Goal: Complete application form: Complete application form

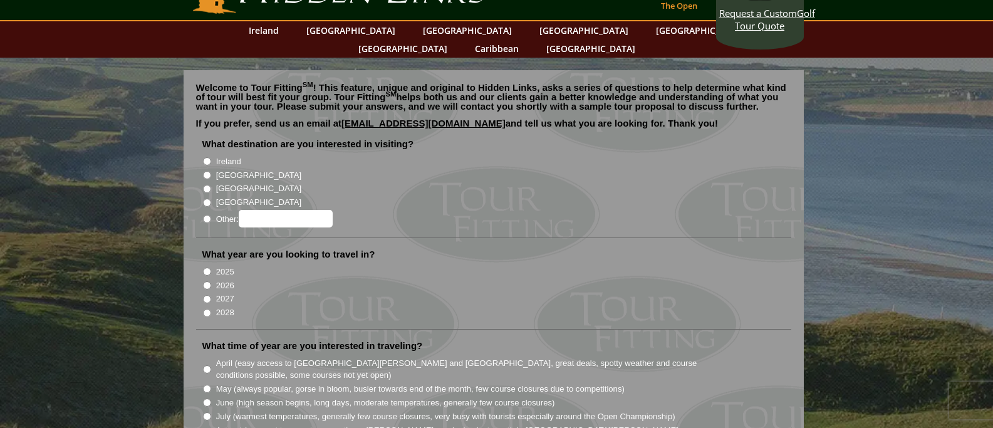
scroll to position [63, 0]
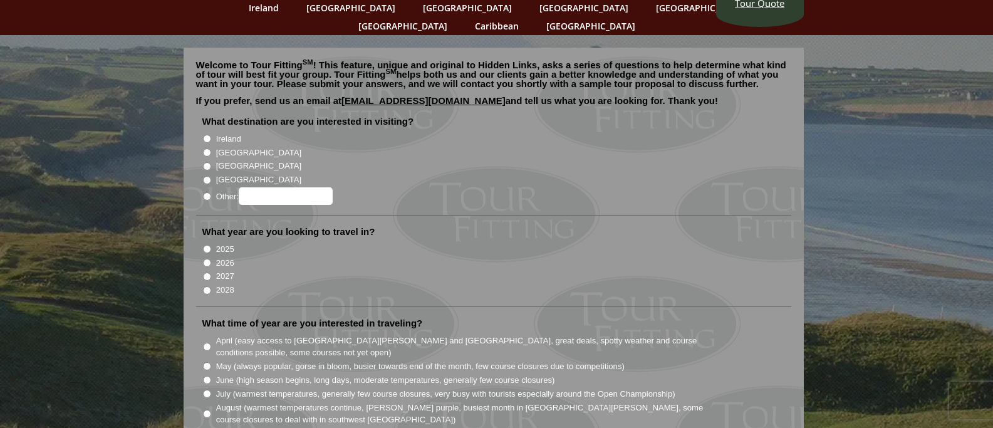
click at [207, 135] on input "Ireland" at bounding box center [207, 139] width 8 height 8
radio input "true"
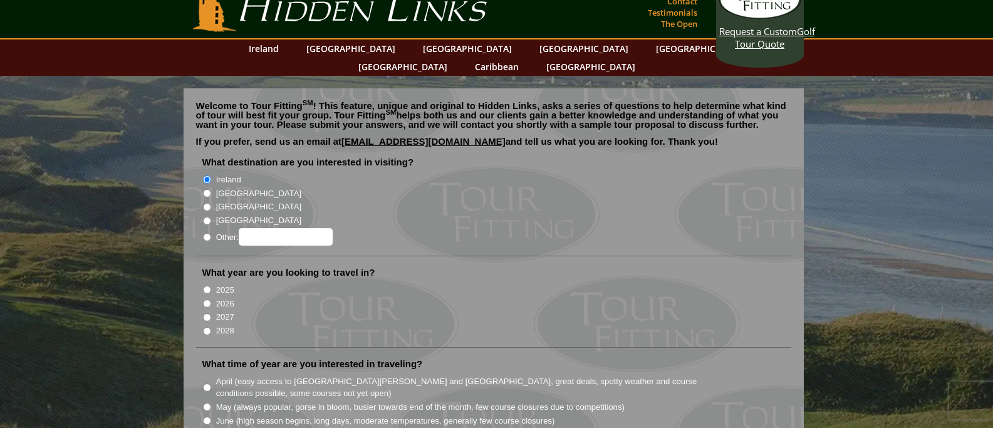
scroll to position [0, 0]
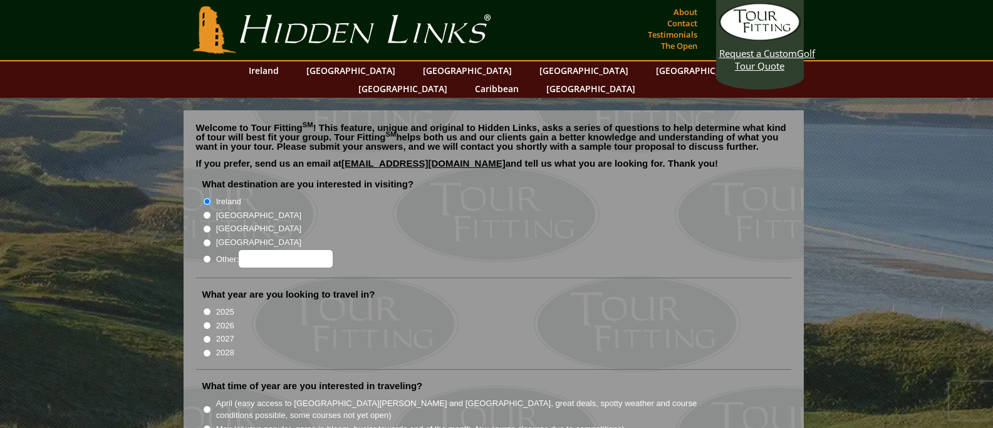
click at [207, 321] on input "2026" at bounding box center [207, 325] width 8 height 8
radio input "true"
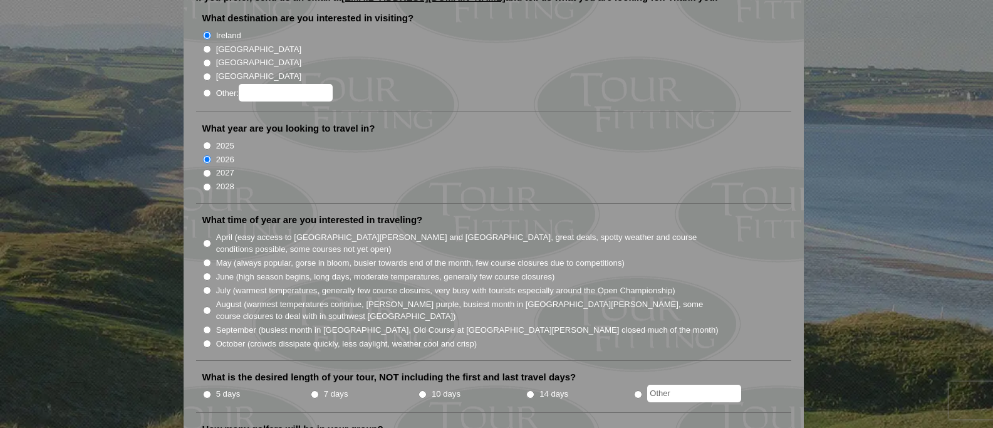
scroll to position [188, 0]
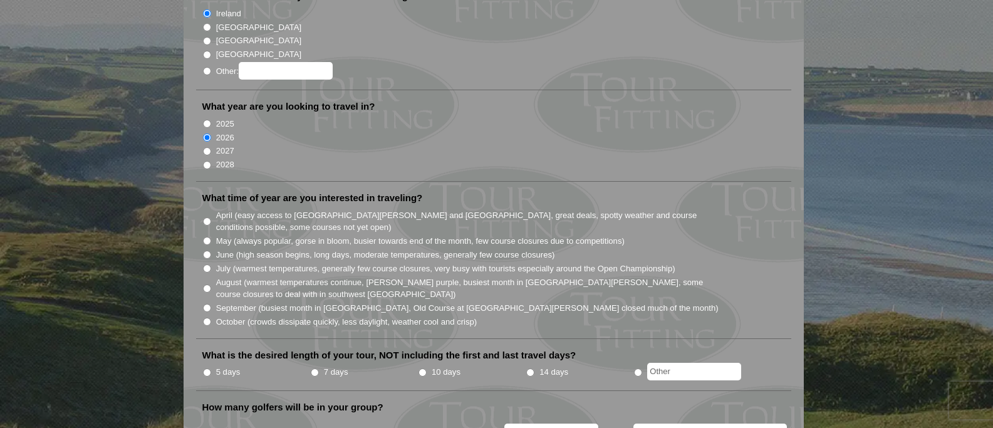
click at [205, 251] on input "June (high season begins, long days, moderate temperatures, generally few cours…" at bounding box center [207, 255] width 8 height 8
radio input "true"
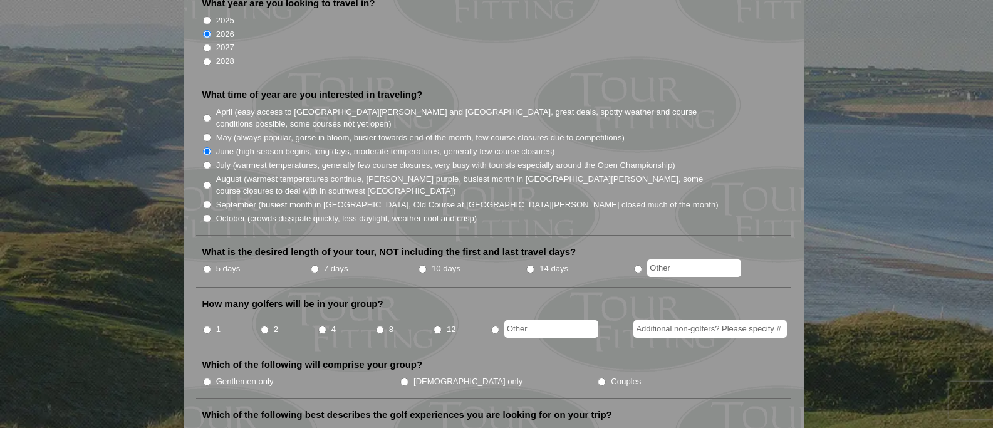
scroll to position [313, 0]
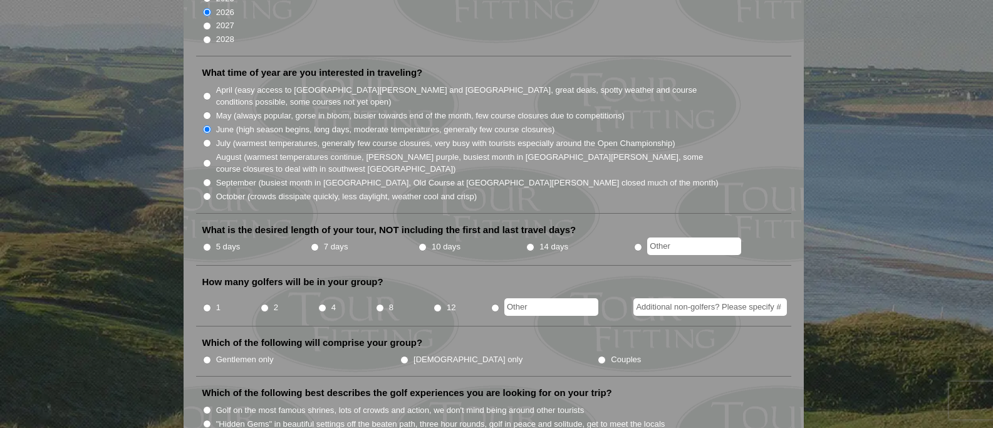
click at [205, 243] on input "5 days" at bounding box center [207, 247] width 8 height 8
radio input "true"
click at [266, 304] on input "2" at bounding box center [265, 308] width 8 height 8
radio input "true"
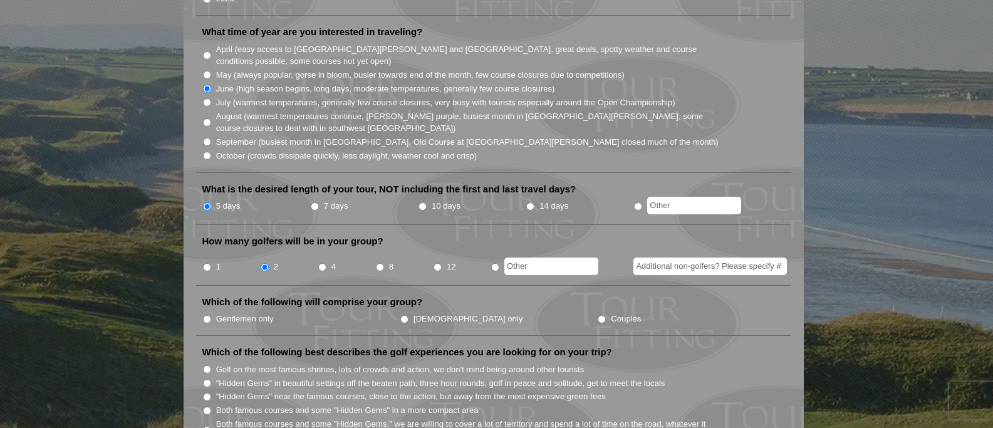
scroll to position [376, 0]
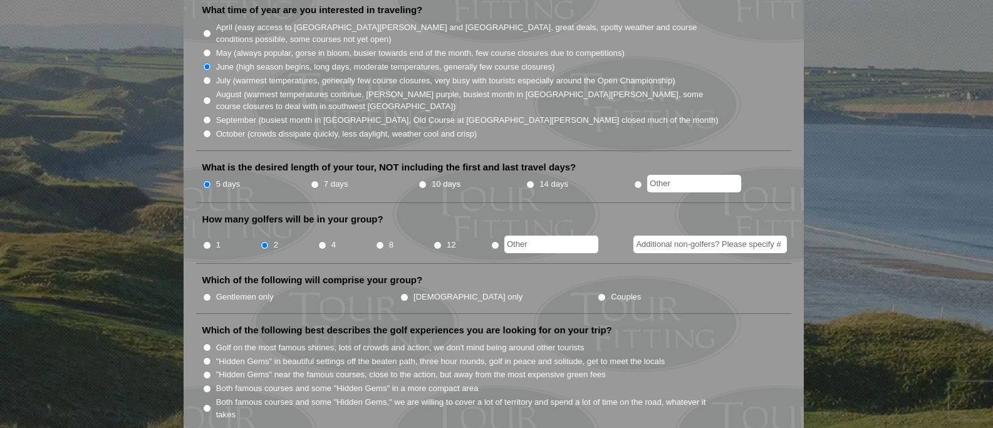
click at [206, 293] on input "Gentlemen only" at bounding box center [207, 297] width 8 height 8
radio input "true"
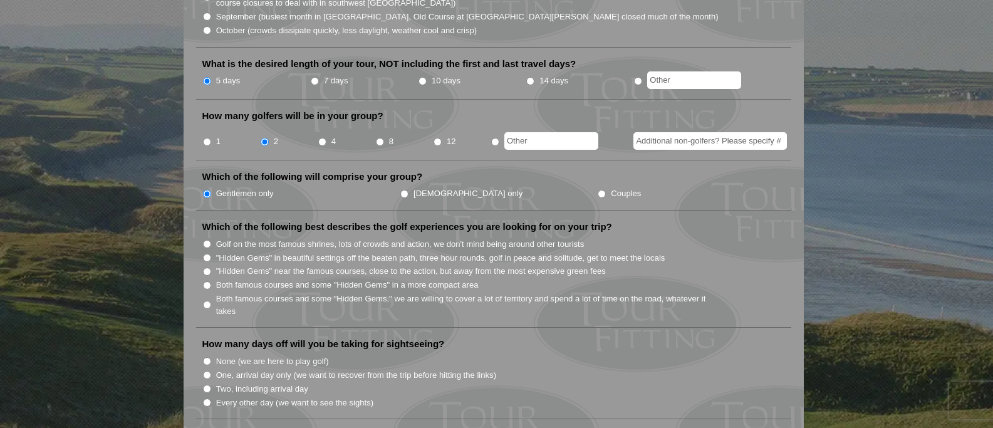
scroll to position [501, 0]
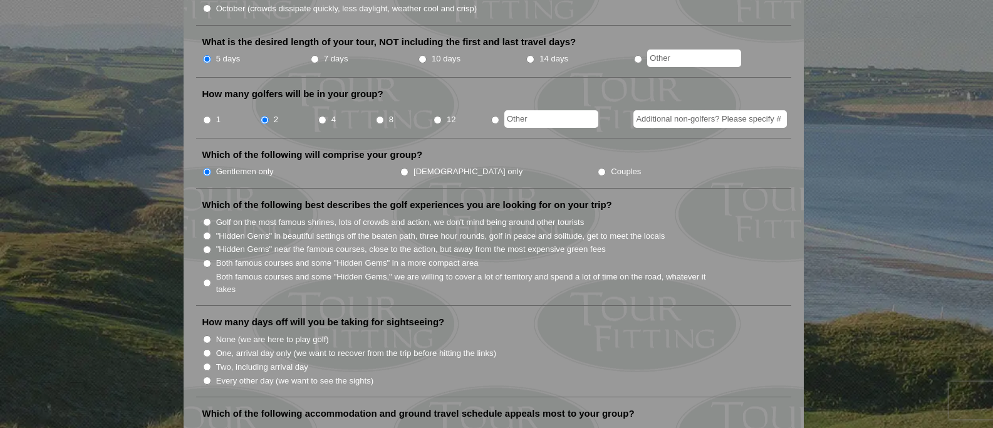
click at [208, 246] on input ""Hidden Gems" near the famous courses, close to the action, but away from the m…" at bounding box center [207, 250] width 8 height 8
radio input "true"
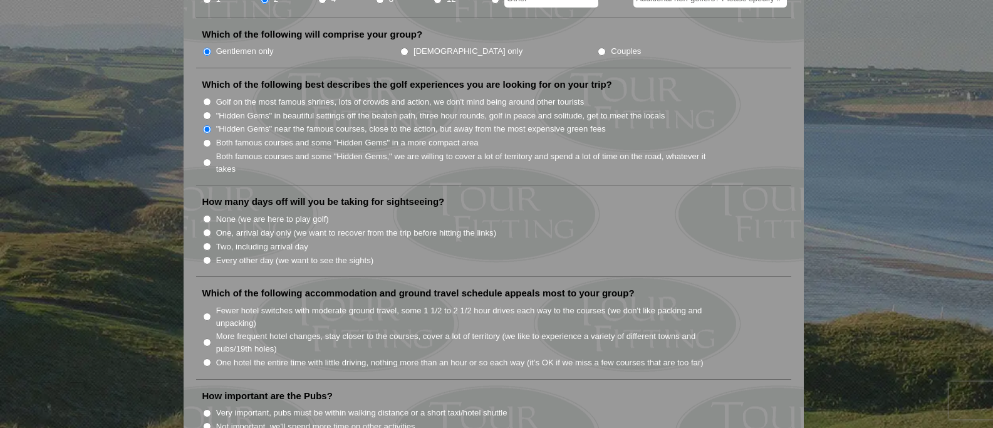
scroll to position [626, 0]
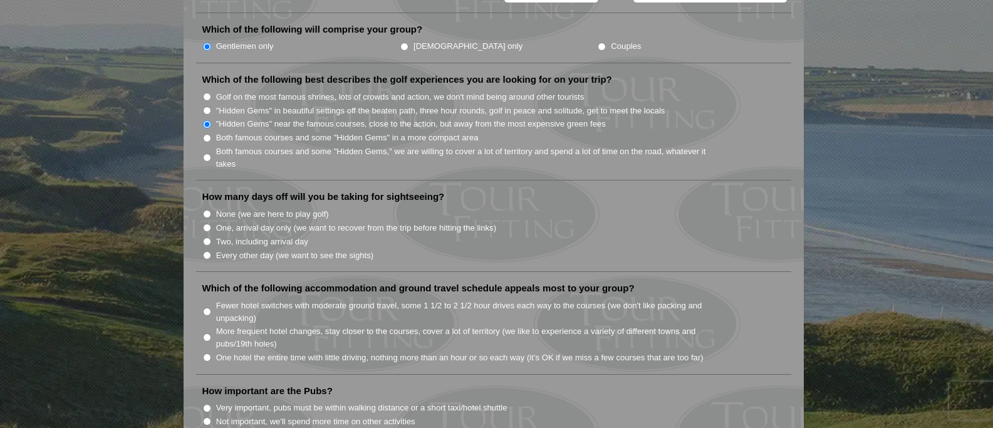
click at [205, 251] on input "Every other day (we want to see the sights)" at bounding box center [207, 255] width 8 height 8
radio input "true"
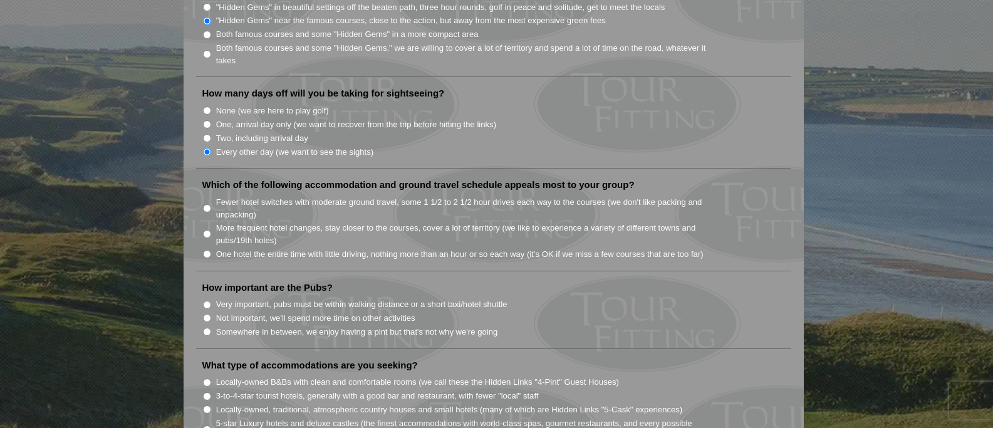
scroll to position [752, 0]
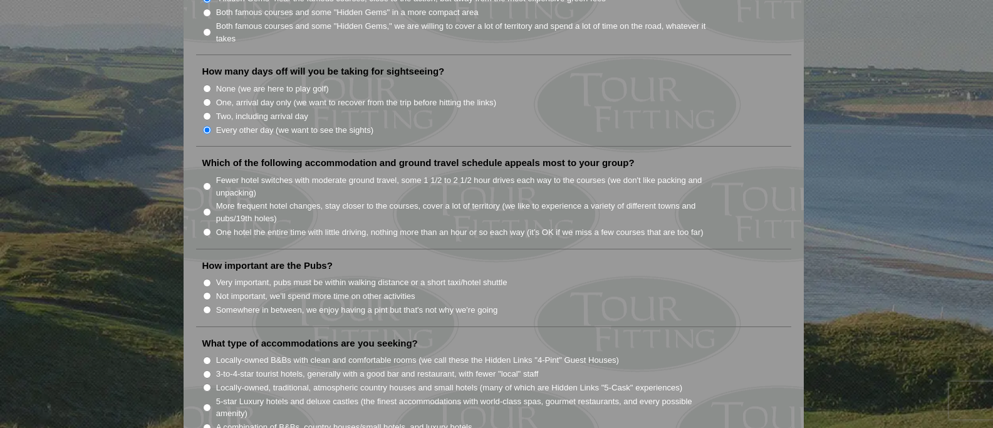
click at [205, 228] on input "One hotel the entire time with little driving, nothing more than an hour or so …" at bounding box center [207, 232] width 8 height 8
radio input "true"
click at [205, 306] on input "Somewhere in between, we enjoy having a pint but that's not why we're going" at bounding box center [207, 310] width 8 height 8
radio input "true"
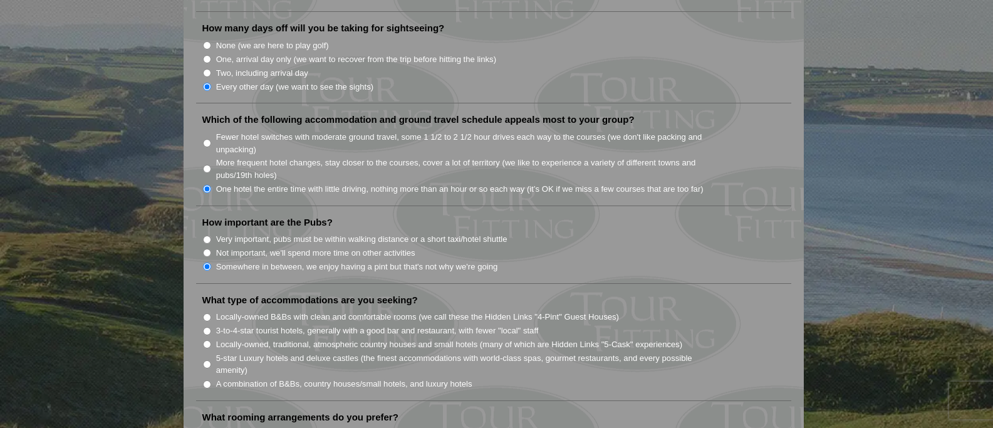
scroll to position [877, 0]
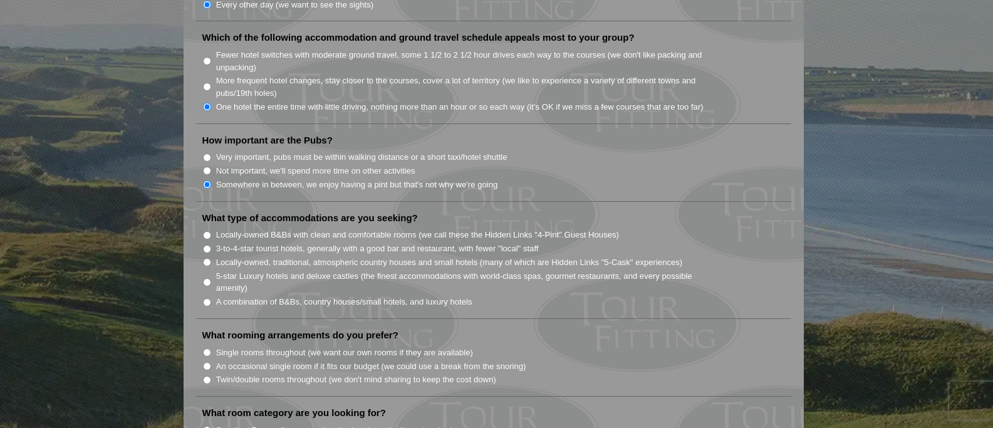
click at [205, 245] on input "3-to-4-star tourist hotels, generally with a good bar and restaurant, with fewe…" at bounding box center [207, 249] width 8 height 8
radio input "true"
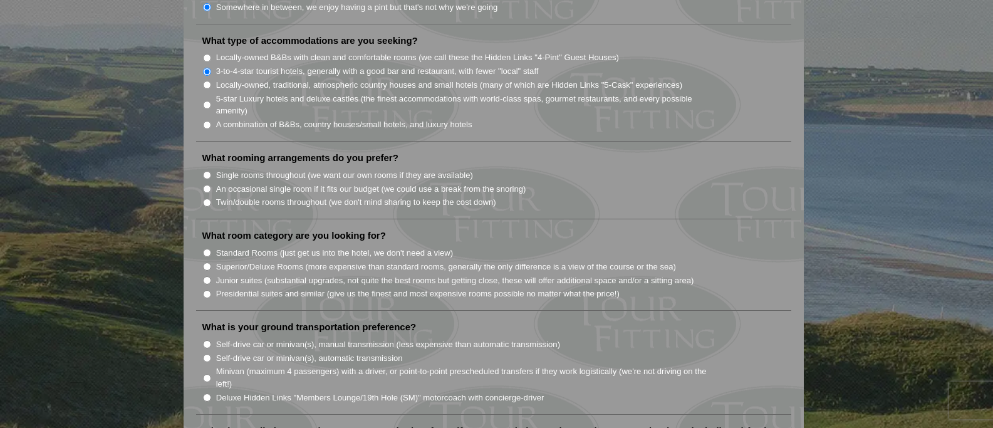
scroll to position [1065, 0]
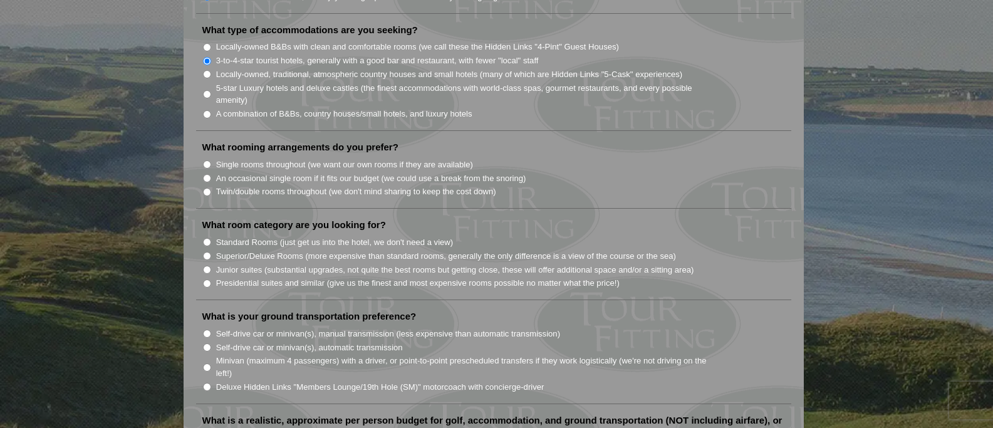
click at [206, 188] on input "Twin/double rooms throughout (we don't mind sharing to keep the cost down)" at bounding box center [207, 192] width 8 height 8
radio input "true"
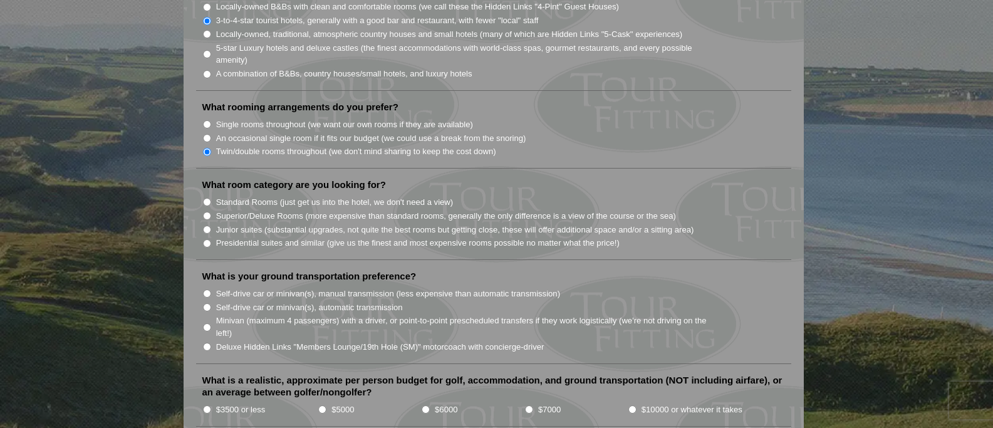
scroll to position [1127, 0]
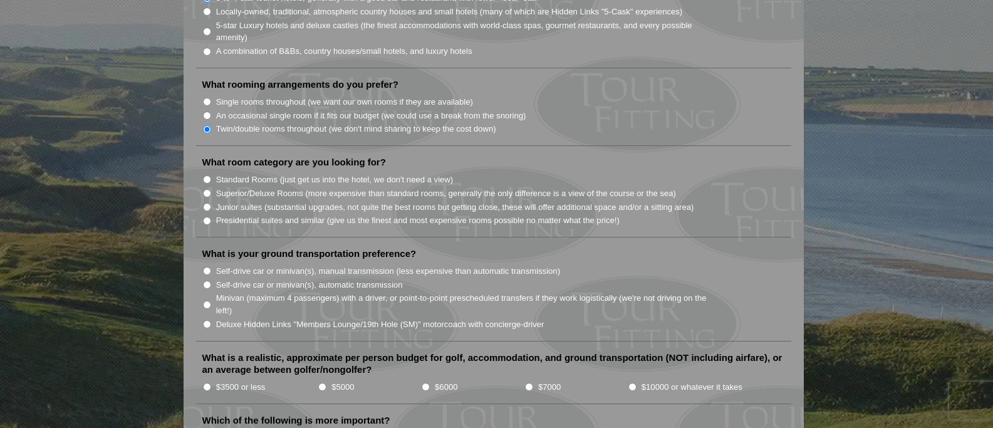
click at [208, 175] on input "Standard Rooms (just get us into the hotel, we don't need a view)" at bounding box center [207, 179] width 8 height 8
radio input "true"
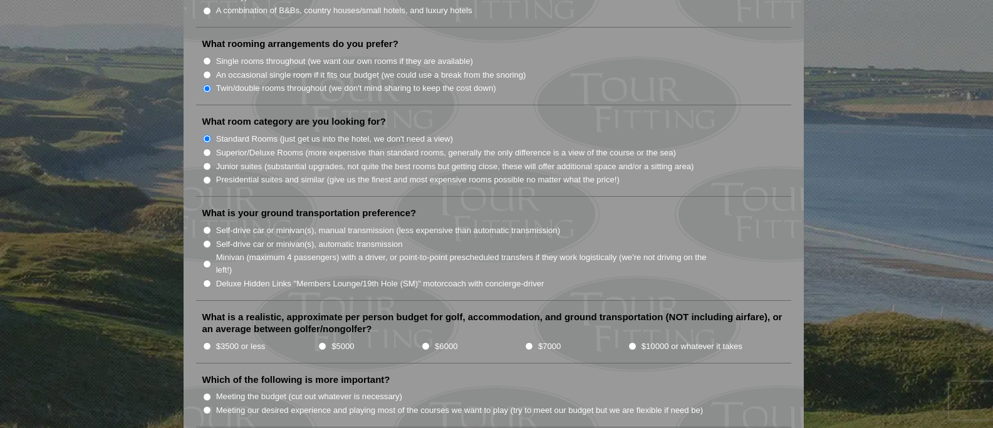
scroll to position [1190, 0]
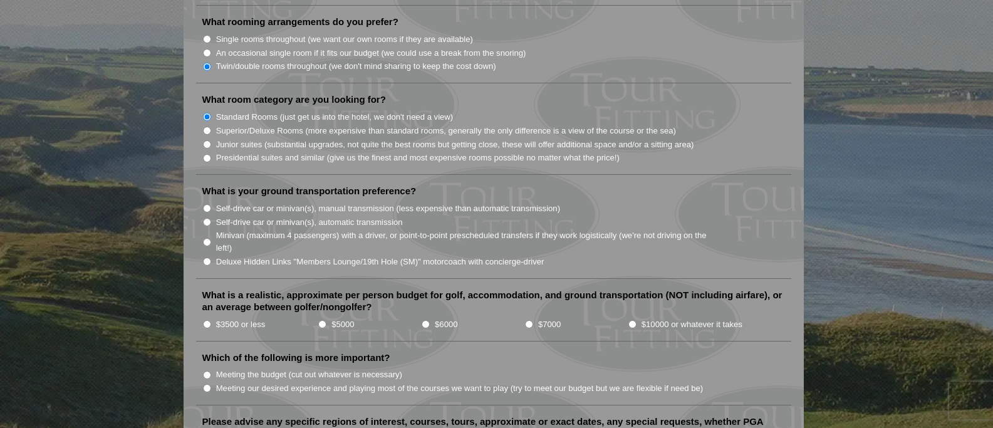
click at [207, 218] on input "Self-drive car or minivan(s), automatic transmission" at bounding box center [207, 222] width 8 height 8
radio input "true"
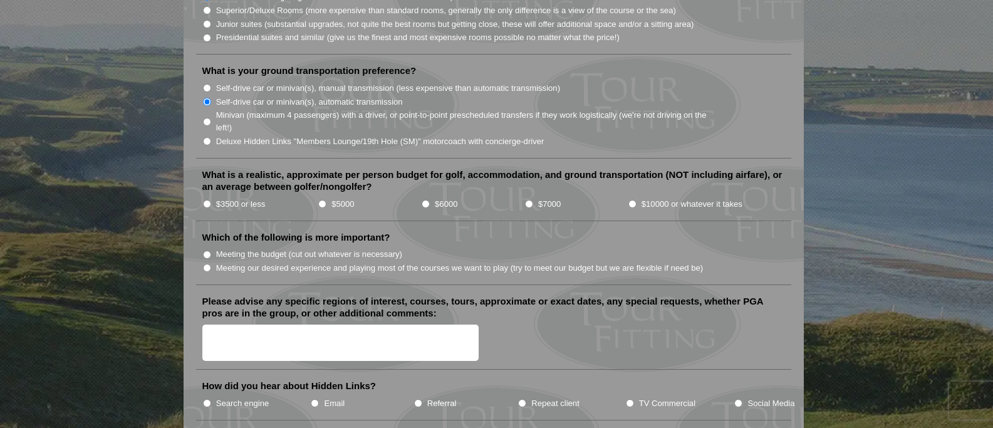
scroll to position [1315, 0]
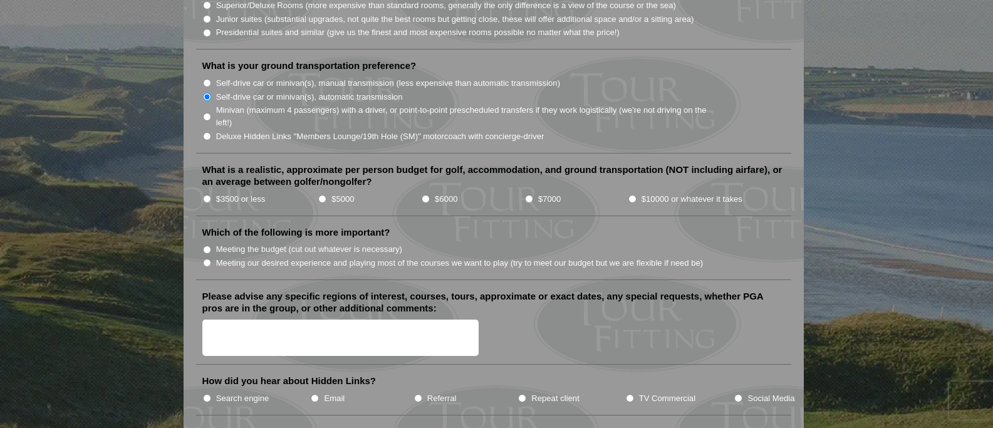
click at [319, 195] on input "$5000" at bounding box center [322, 199] width 8 height 8
radio input "true"
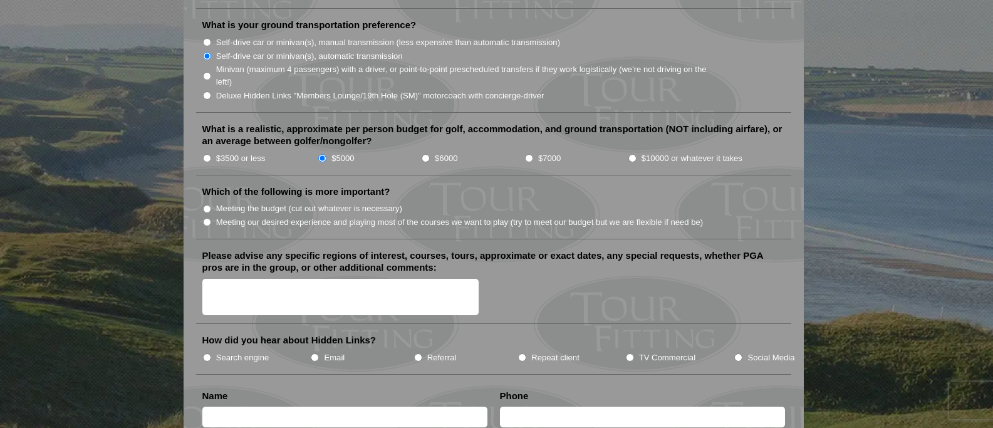
scroll to position [1378, 0]
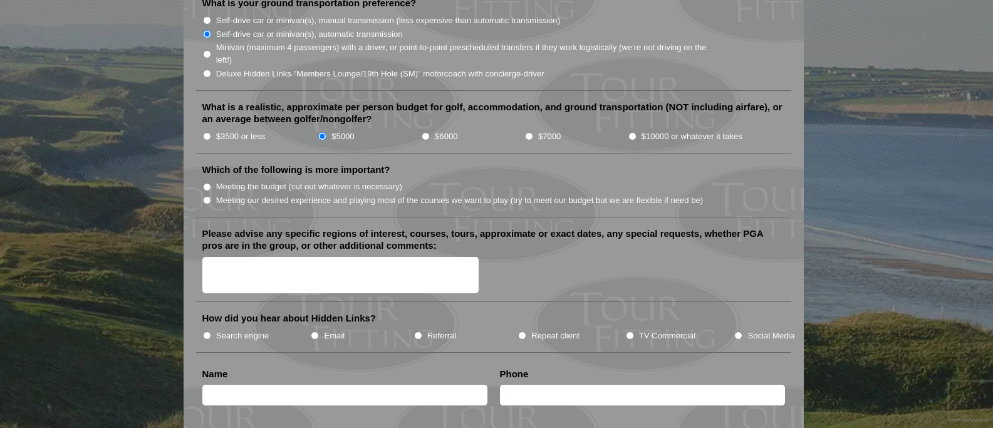
click at [204, 183] on input "Meeting the budget (cut out whatever is necessary)" at bounding box center [207, 187] width 8 height 8
radio input "true"
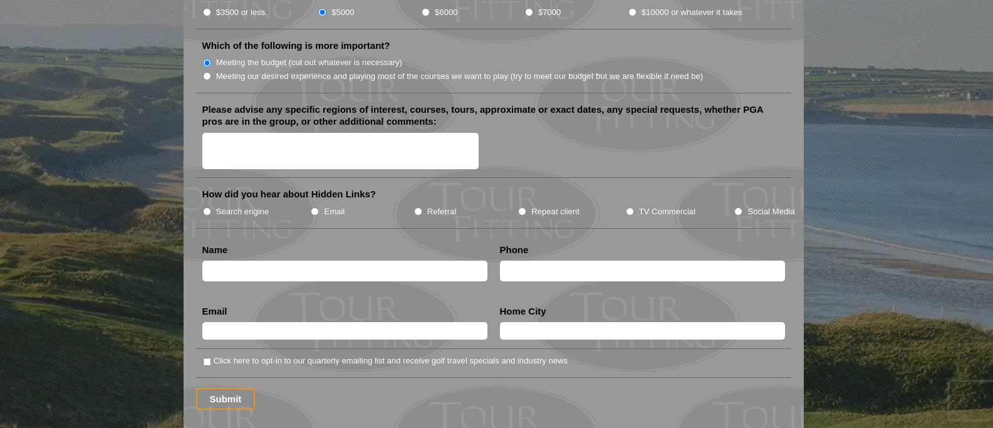
scroll to position [1503, 0]
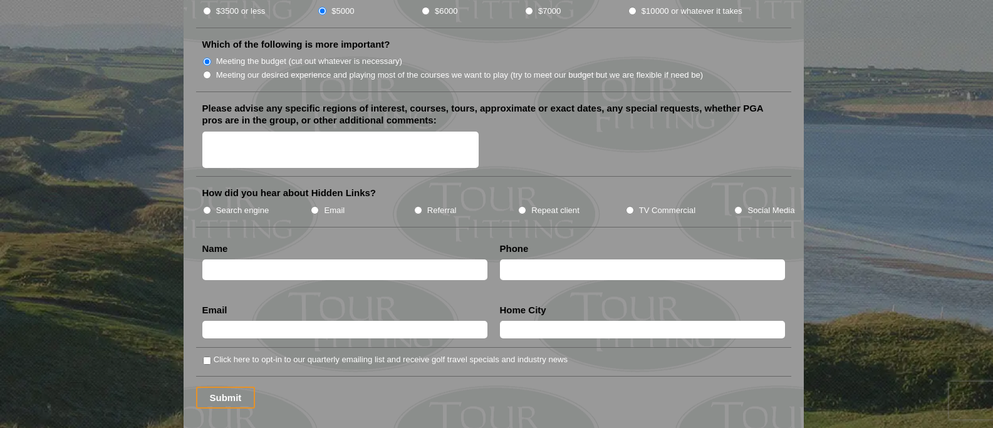
click at [209, 206] on input "Search engine" at bounding box center [207, 210] width 8 height 8
radio input "true"
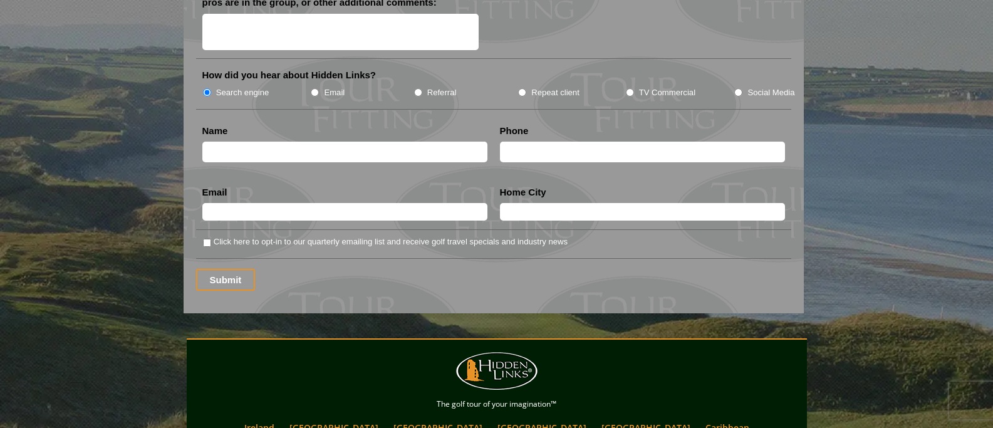
scroll to position [1628, 0]
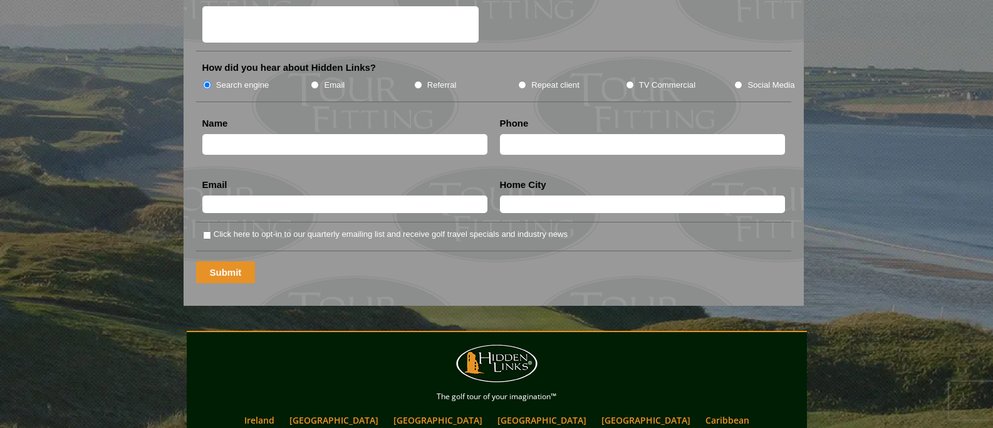
click at [239, 261] on input "Submit" at bounding box center [225, 272] width 59 height 22
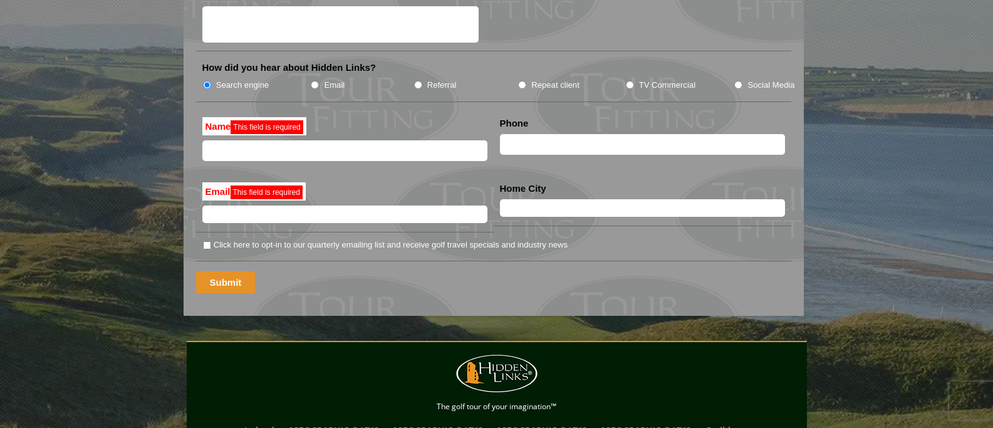
click at [237, 271] on input "Submit" at bounding box center [225, 282] width 59 height 22
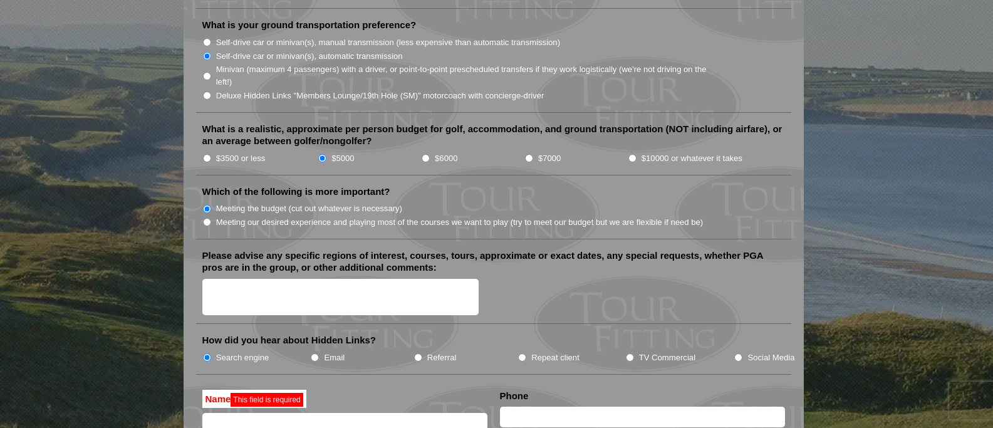
scroll to position [1127, 0]
